Goal: Transaction & Acquisition: Purchase product/service

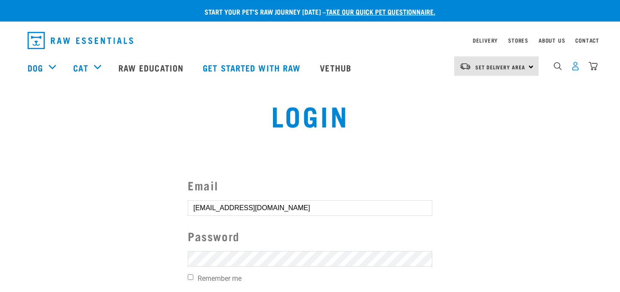
click at [573, 70] on img "dropdown navigation" at bounding box center [575, 66] width 9 height 9
click at [248, 250] on form "Email [EMAIL_ADDRESS][DOMAIN_NAME] Password Remember me Login Create Account" at bounding box center [310, 245] width 244 height 138
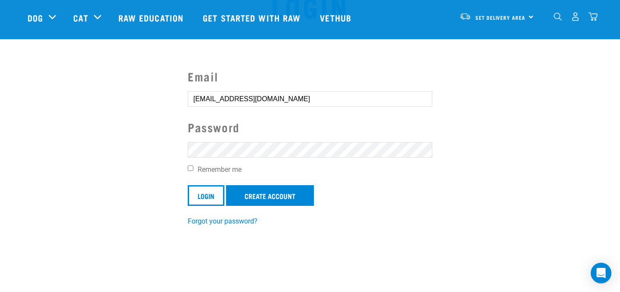
scroll to position [63, 0]
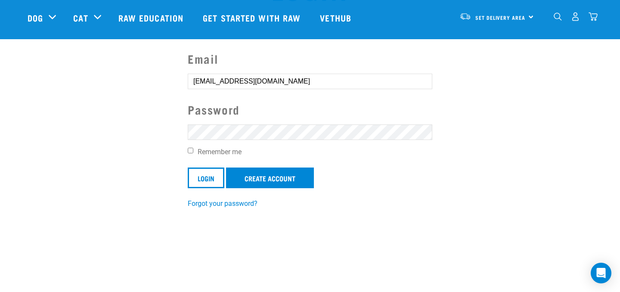
click at [192, 156] on label "Remember me" at bounding box center [310, 152] width 244 height 10
click at [192, 153] on input "Remember me" at bounding box center [191, 151] width 6 height 6
checkbox input "true"
click at [204, 176] on input "Login" at bounding box center [206, 177] width 37 height 21
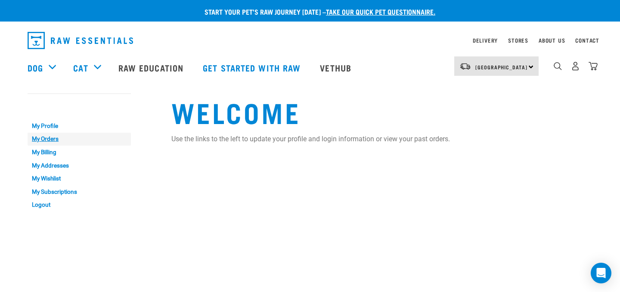
click at [50, 139] on link "My Orders" at bounding box center [79, 139] width 103 height 13
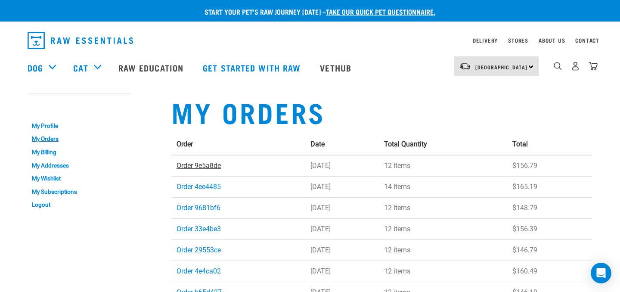
click at [219, 165] on link "Order 9e5a8de" at bounding box center [198, 165] width 44 height 8
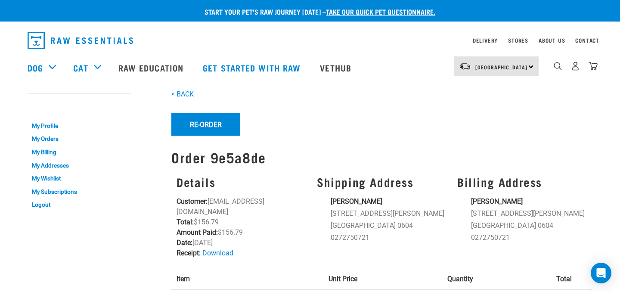
click at [219, 165] on div "< BACK Re-Order Re-order Order 9e5a8de Details Customer: j.o.k@xtra.co.nz Total…" at bounding box center [381, 271] width 431 height 375
click at [210, 120] on button "Re-Order" at bounding box center [205, 124] width 69 height 22
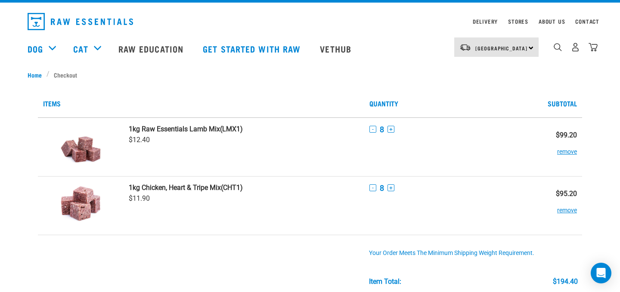
scroll to position [21, 0]
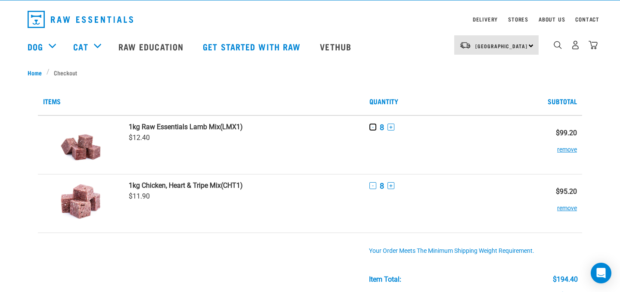
click at [374, 127] on button "-" at bounding box center [372, 127] width 7 height 7
click at [373, 187] on button "-" at bounding box center [372, 185] width 7 height 7
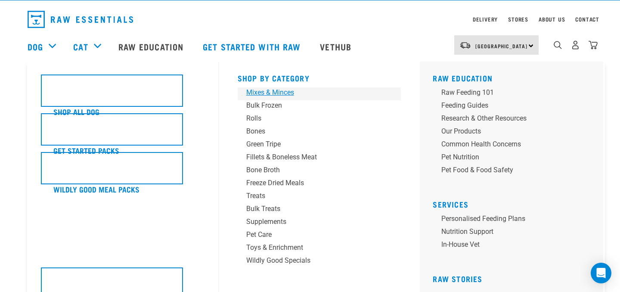
click at [264, 94] on div "Mixes & Minces" at bounding box center [313, 92] width 134 height 10
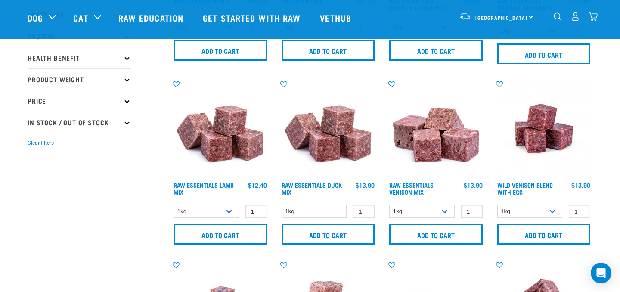
scroll to position [168, 0]
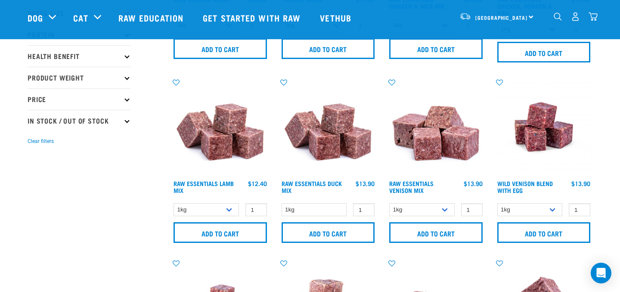
click at [595, 16] on img "dropdown navigation" at bounding box center [592, 16] width 9 height 9
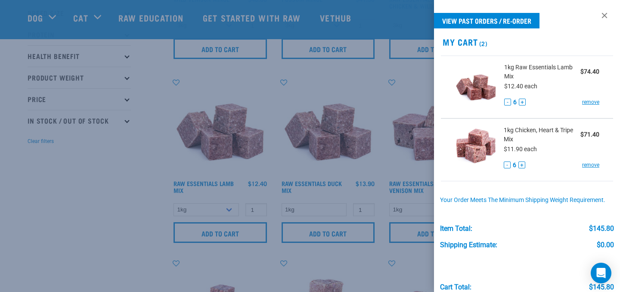
click at [366, 84] on div at bounding box center [310, 146] width 620 height 292
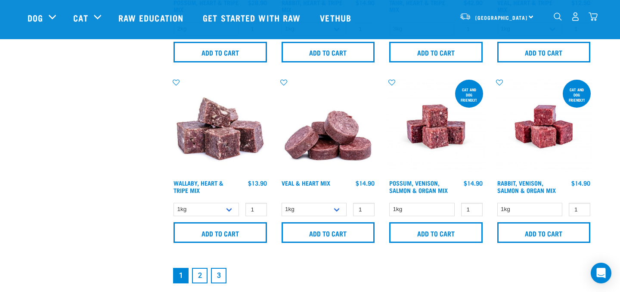
scroll to position [1264, 0]
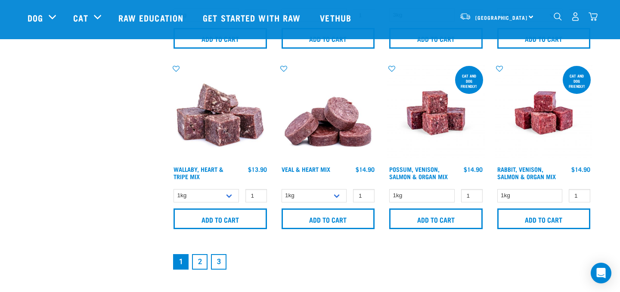
click at [198, 258] on link "2" at bounding box center [199, 261] width 15 height 15
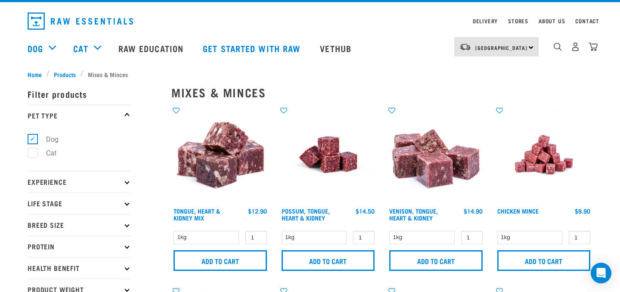
scroll to position [15, 0]
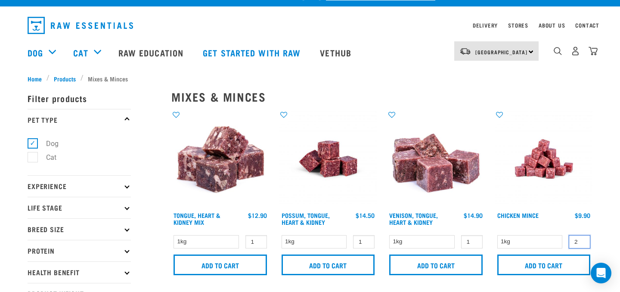
click at [582, 240] on input "2" at bounding box center [580, 241] width 22 height 13
type input "3"
click at [582, 240] on input "3" at bounding box center [580, 241] width 22 height 13
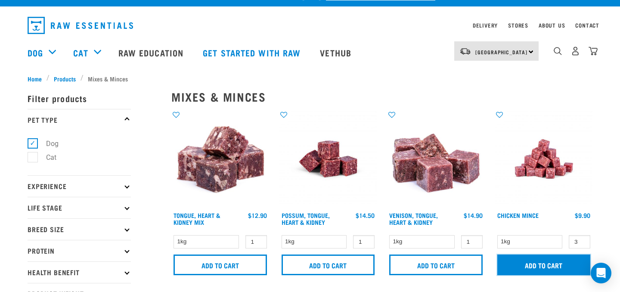
click at [554, 258] on input "Add to cart" at bounding box center [543, 264] width 93 height 21
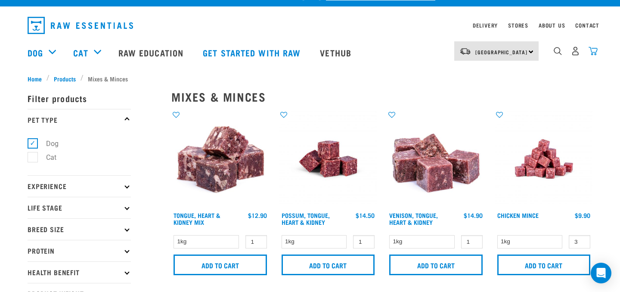
click at [596, 50] on img "dropdown navigation" at bounding box center [592, 50] width 9 height 9
click at [591, 51] on img "dropdown navigation" at bounding box center [592, 50] width 9 height 9
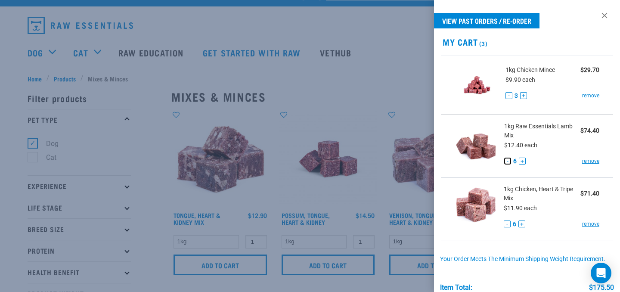
click at [507, 161] on button "-" at bounding box center [507, 161] width 7 height 7
click at [506, 224] on button "-" at bounding box center [507, 223] width 7 height 7
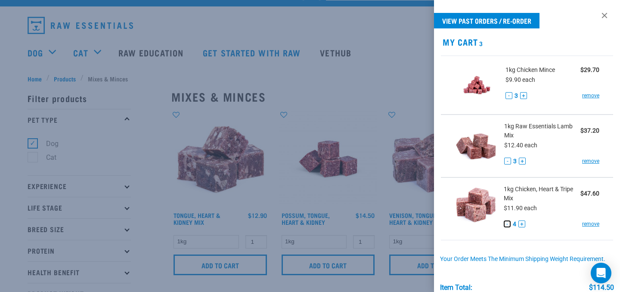
click at [506, 224] on button "-" at bounding box center [507, 223] width 7 height 7
click at [520, 224] on button "+" at bounding box center [521, 223] width 7 height 7
click at [520, 161] on button "+" at bounding box center [522, 161] width 7 height 7
click at [524, 97] on button "+" at bounding box center [523, 95] width 7 height 7
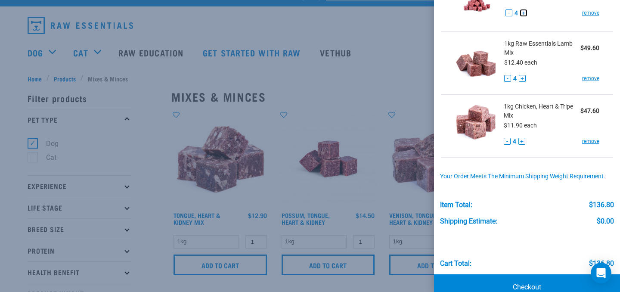
scroll to position [85, 0]
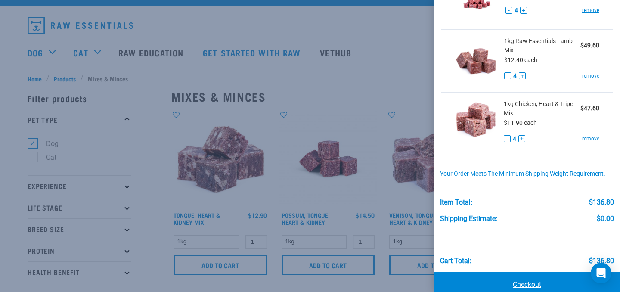
click at [508, 275] on link "Checkout" at bounding box center [527, 285] width 186 height 26
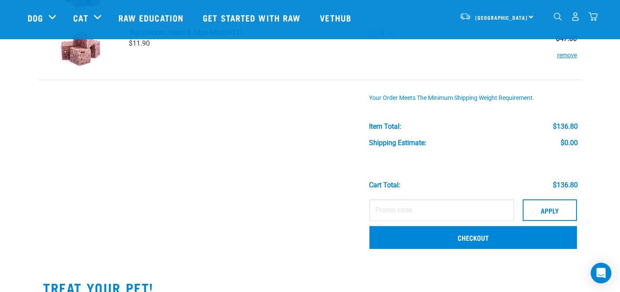
scroll to position [171, 0]
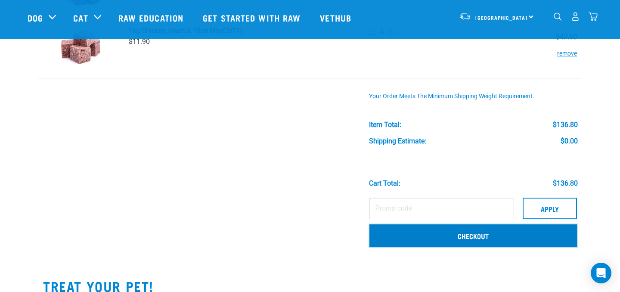
click at [443, 236] on link "Checkout" at bounding box center [472, 235] width 207 height 22
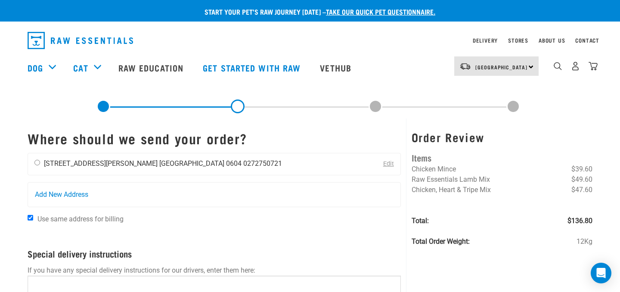
click at [38, 160] on input "radio" at bounding box center [37, 163] width 6 height 6
radio input "true"
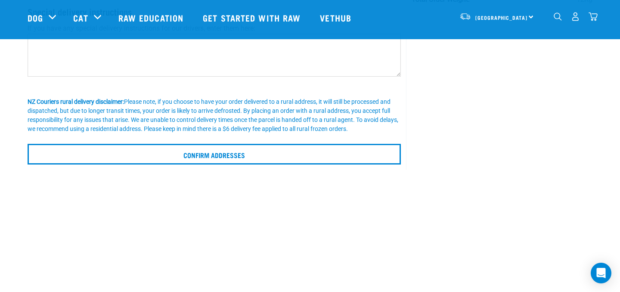
scroll to position [185, 0]
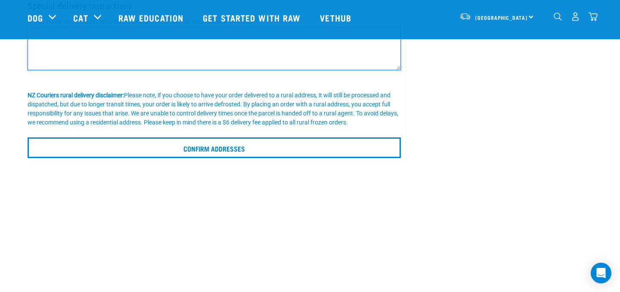
click at [141, 57] on textarea at bounding box center [214, 48] width 373 height 43
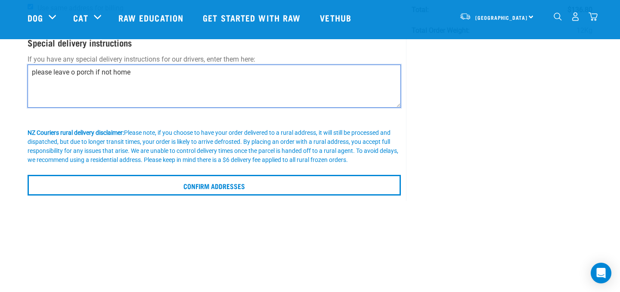
click at [74, 73] on textarea "please leave o porch if not home" at bounding box center [214, 86] width 373 height 43
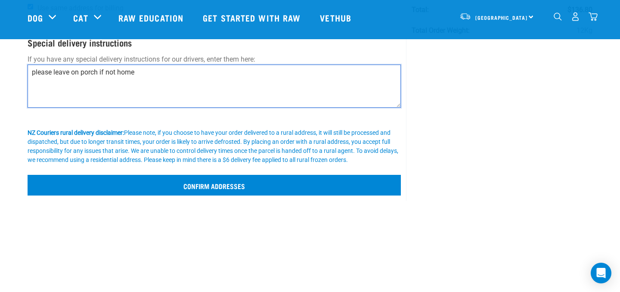
type textarea "please leave on porch if not home"
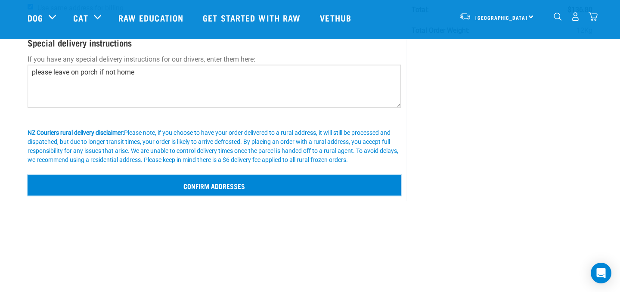
click at [126, 192] on input "Confirm addresses" at bounding box center [214, 185] width 373 height 21
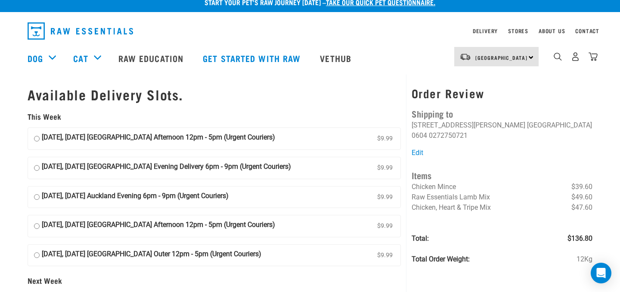
scroll to position [10, 0]
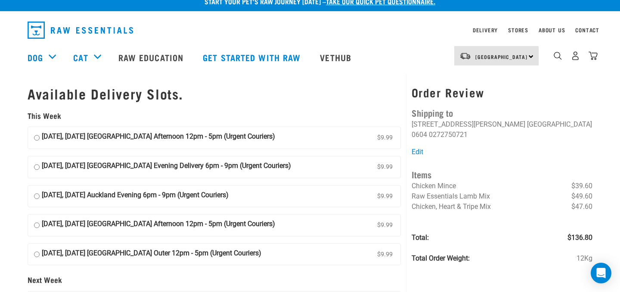
click at [36, 138] on input "10 September, Wednesday Auckland Afternoon 12pm - 5pm (Urgent Couriers) $9.99" at bounding box center [37, 137] width 6 height 13
radio input "true"
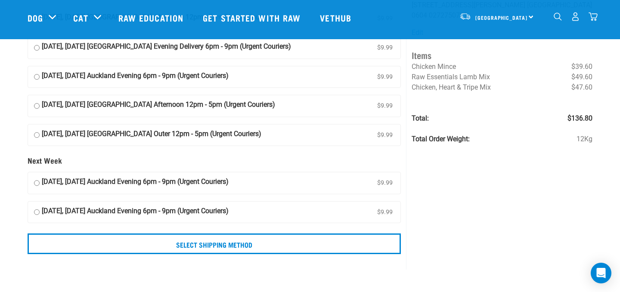
scroll to position [68, 0]
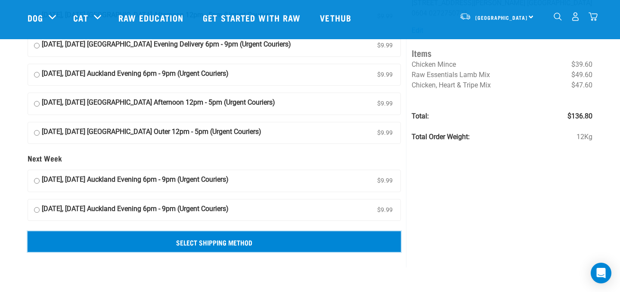
click at [144, 237] on input "Select Shipping Method" at bounding box center [214, 241] width 373 height 21
click at [223, 238] on input "Select Shipping Method" at bounding box center [214, 241] width 373 height 21
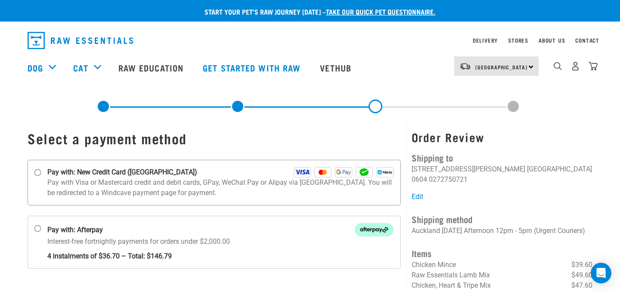
click at [39, 170] on input "Pay with: New Credit Card (Windcave)" at bounding box center [37, 172] width 7 height 7
radio input "true"
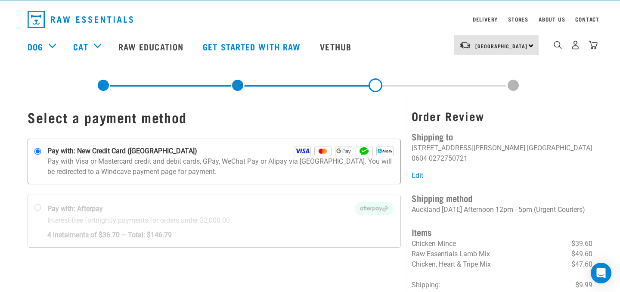
scroll to position [25, 0]
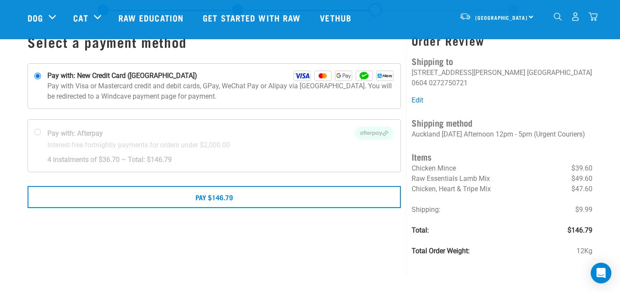
scroll to position [33, 0]
